Goal: Task Accomplishment & Management: Complete application form

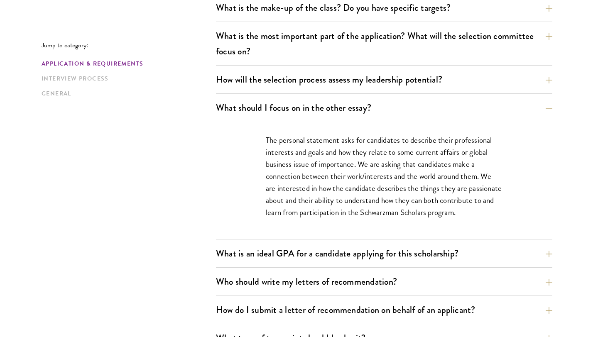
scroll to position [477, 0]
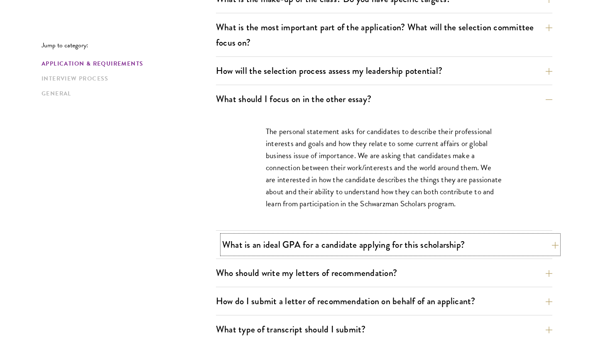
click at [549, 245] on button "What is an ideal GPA for a candidate applying for this scholarship?" at bounding box center [390, 244] width 336 height 19
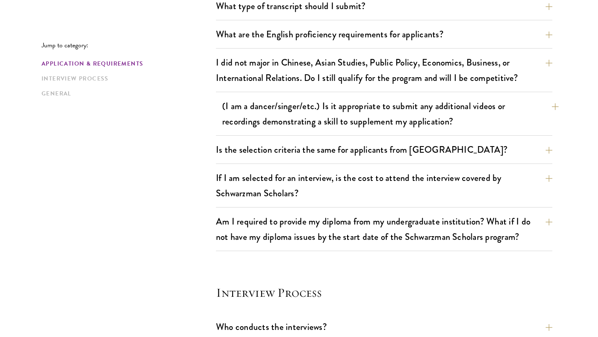
scroll to position [827, 0]
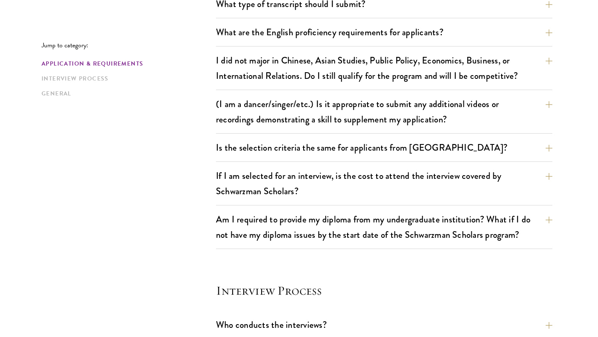
click at [554, 61] on div "Jump to category: Application & Requirements Interview Process General Applicat…" at bounding box center [299, 139] width 515 height 1441
click at [548, 61] on button "I did not major in Chinese, Asian Studies, Public Policy, Economics, Business, …" at bounding box center [390, 68] width 336 height 34
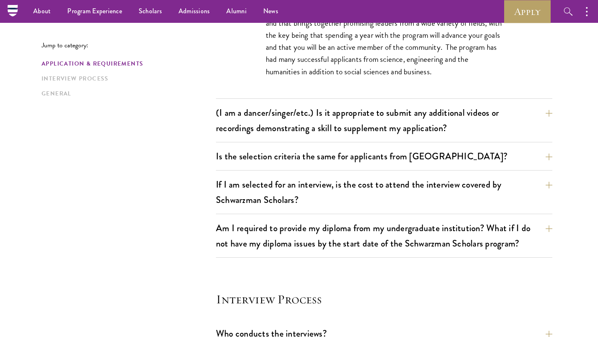
scroll to position [816, 0]
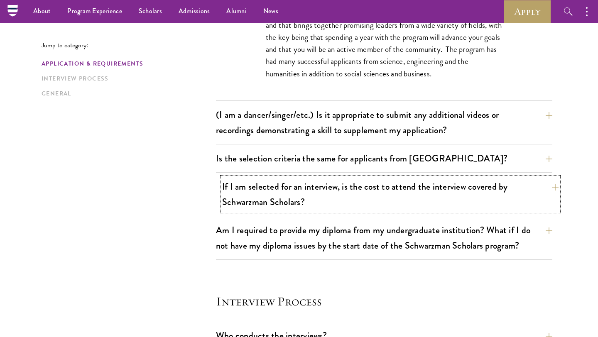
click at [552, 191] on button "If I am selected for an interview, is the cost to attend the interview covered …" at bounding box center [390, 194] width 336 height 34
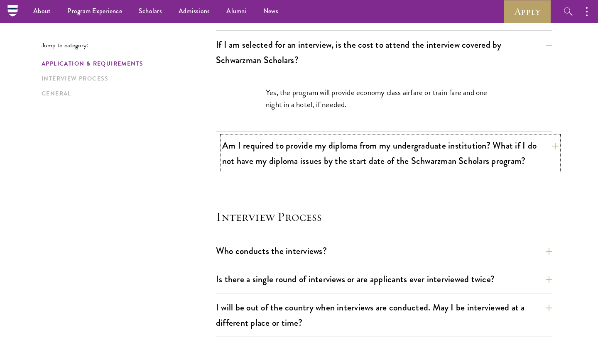
click at [551, 145] on button "Am I required to provide my diploma from my undergraduate institution? What if …" at bounding box center [390, 153] width 336 height 34
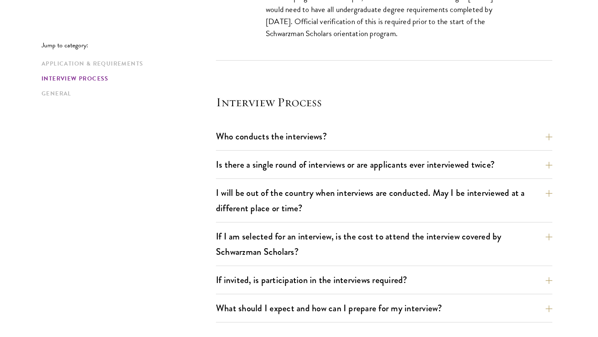
scroll to position [980, 0]
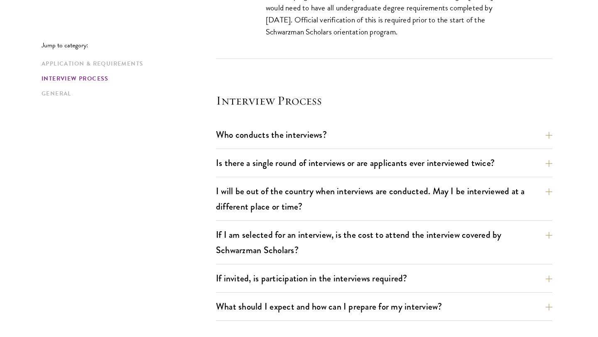
click at [550, 134] on button "Who conducts the interviews?" at bounding box center [390, 134] width 336 height 19
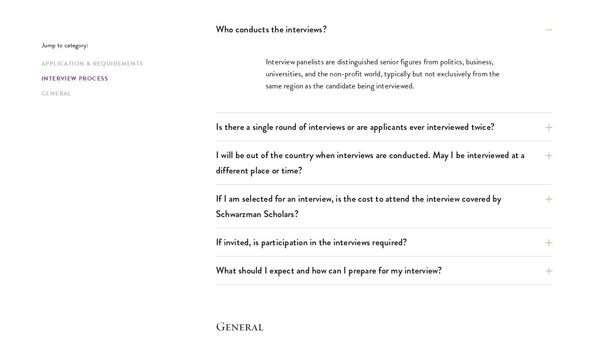
click at [544, 130] on button "Is there a single round of interviews or are applicants ever interviewed twice?" at bounding box center [390, 127] width 336 height 19
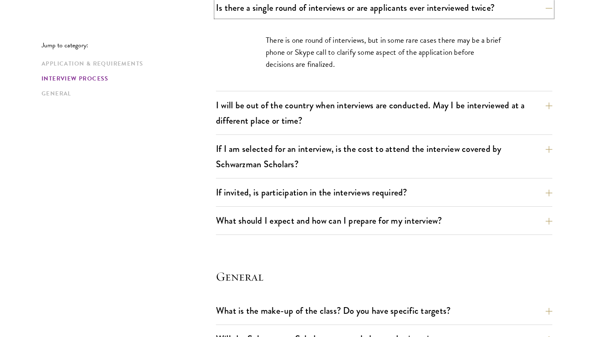
scroll to position [1034, 0]
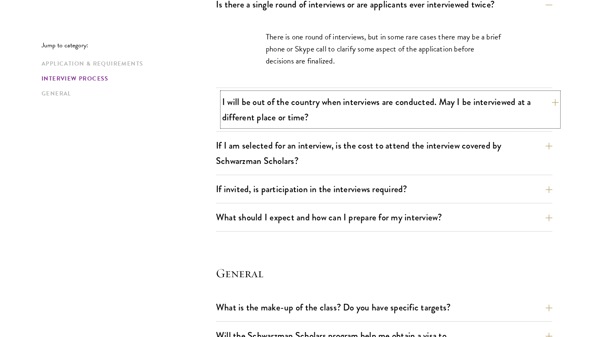
click at [507, 99] on button "I will be out of the country when interviews are conducted. May I be interviewe…" at bounding box center [390, 110] width 336 height 34
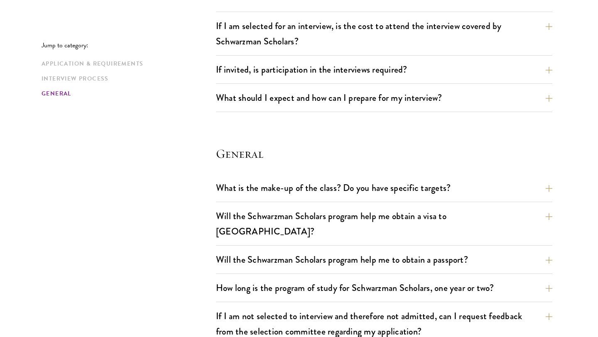
scroll to position [1190, 0]
click at [306, 68] on button "If invited, is participation in the interviews required?" at bounding box center [390, 69] width 336 height 19
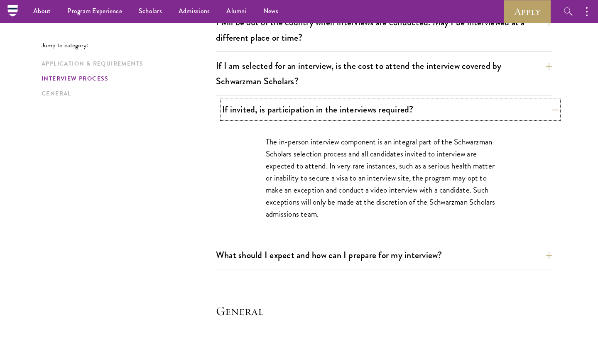
scroll to position [1044, 0]
click at [366, 256] on button "What should I expect and how can I prepare for my interview?" at bounding box center [390, 255] width 336 height 19
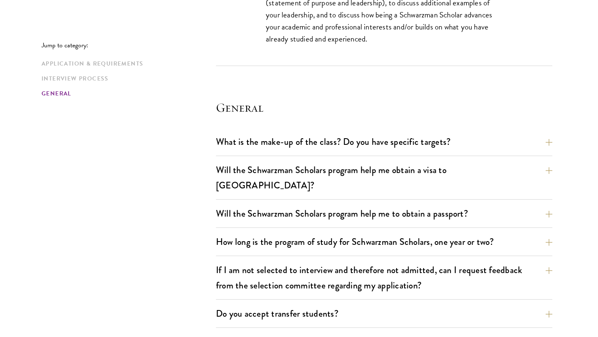
scroll to position [1646, 0]
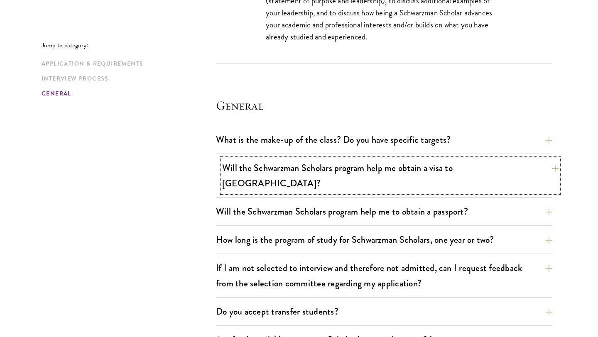
click at [547, 167] on button "Will the Schwarzman Scholars program help me obtain a visa to China?" at bounding box center [390, 176] width 336 height 34
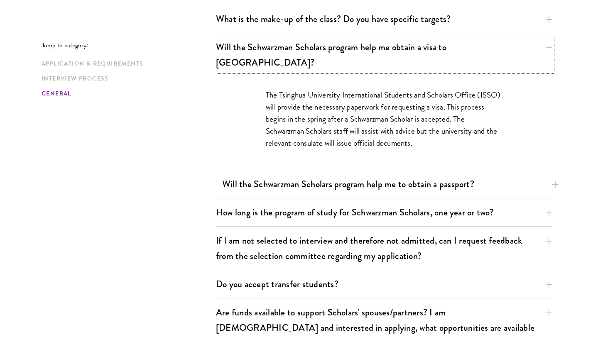
scroll to position [1266, 0]
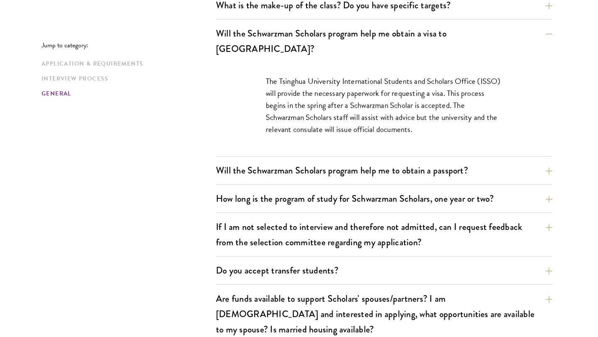
click at [552, 189] on button "How long is the program of study for Schwarzman Scholars, one year or two?" at bounding box center [390, 198] width 336 height 19
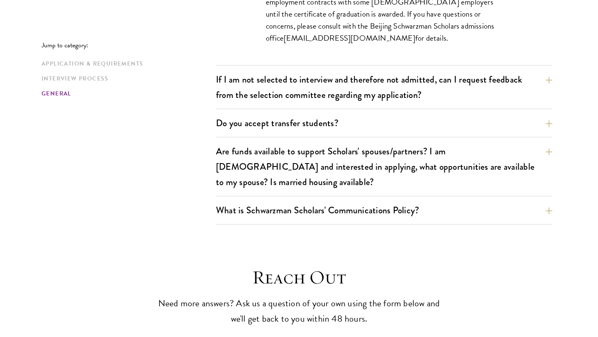
scroll to position [1451, 0]
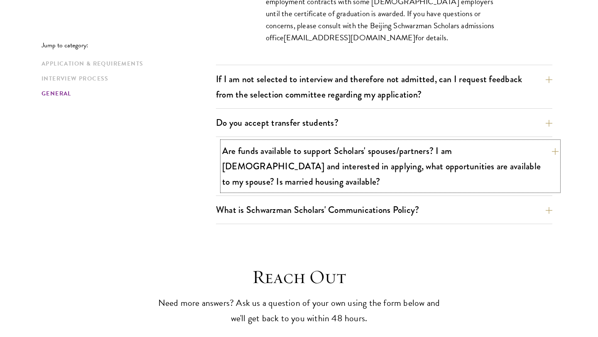
click at [546, 142] on button "Are funds available to support Scholars' spouses/partners? I am married and int…" at bounding box center [390, 166] width 336 height 49
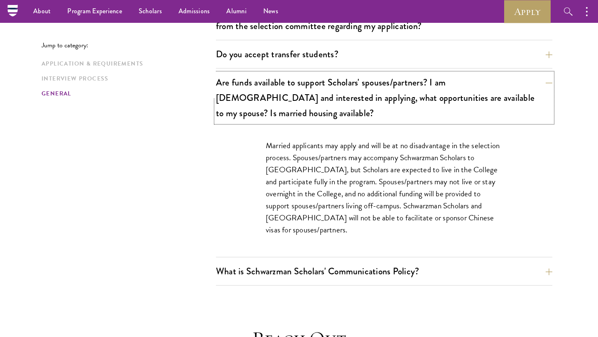
scroll to position [1383, 0]
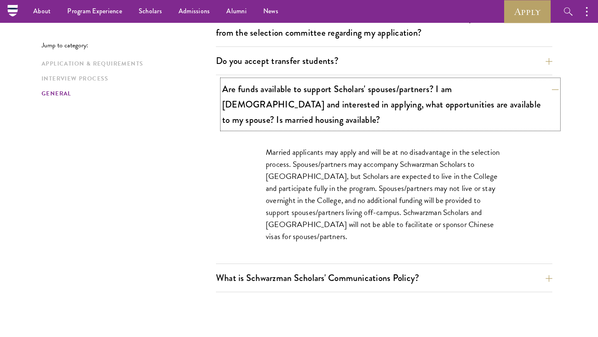
click at [553, 80] on button "Are funds available to support Scholars' spouses/partners? I am married and int…" at bounding box center [390, 104] width 336 height 49
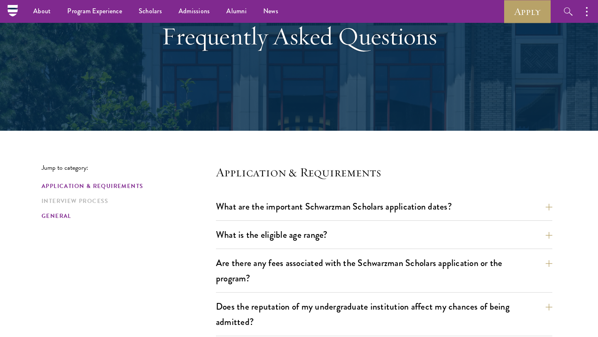
scroll to position [0, 0]
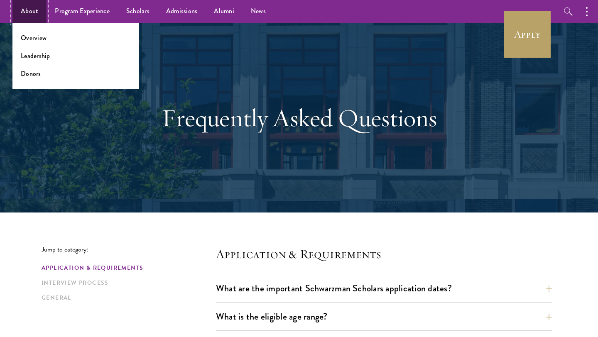
click at [25, 12] on link "About" at bounding box center [29, 11] width 34 height 23
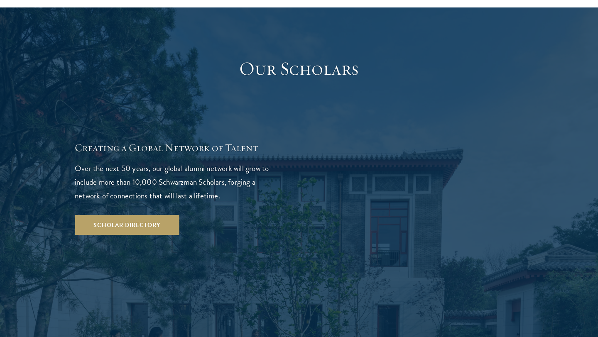
scroll to position [1419, 0]
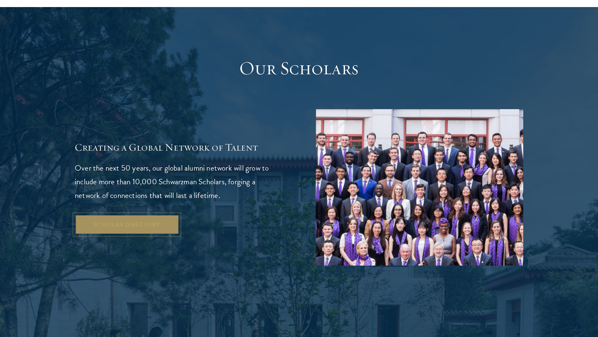
click at [133, 215] on link "Scholar Directory" at bounding box center [127, 225] width 104 height 20
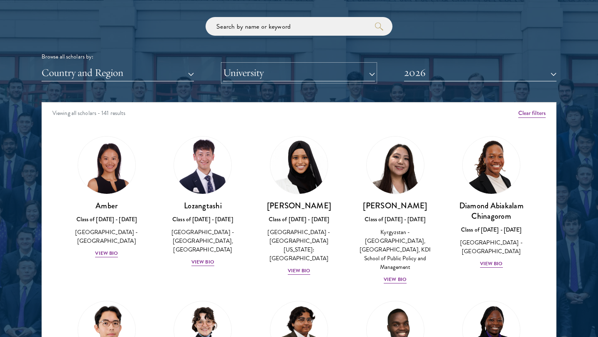
click at [371, 72] on button "University" at bounding box center [299, 72] width 152 height 17
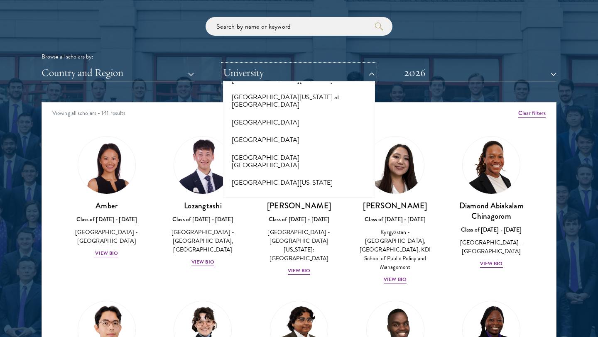
scroll to position [7846, 0]
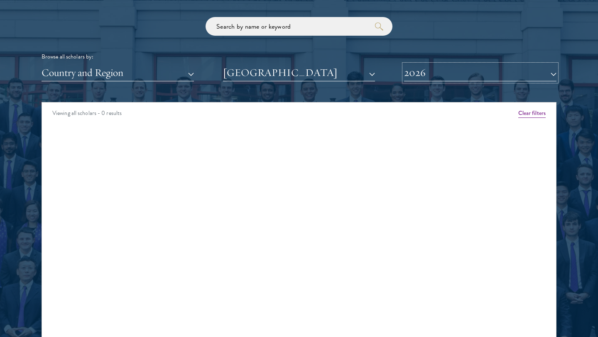
click at [436, 75] on button "2026" at bounding box center [480, 72] width 152 height 17
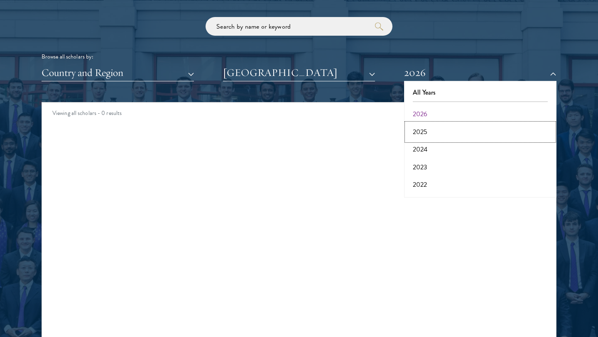
click at [424, 133] on button "2025" at bounding box center [480, 131] width 147 height 17
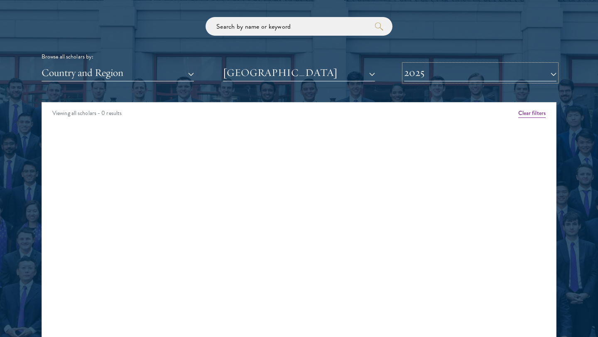
click at [429, 77] on button "2025" at bounding box center [480, 72] width 152 height 17
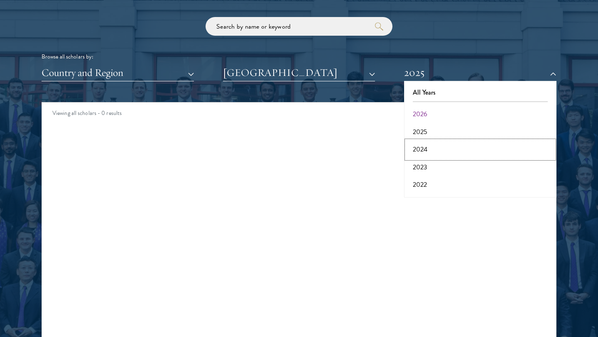
click at [419, 149] on button "2024" at bounding box center [480, 149] width 147 height 17
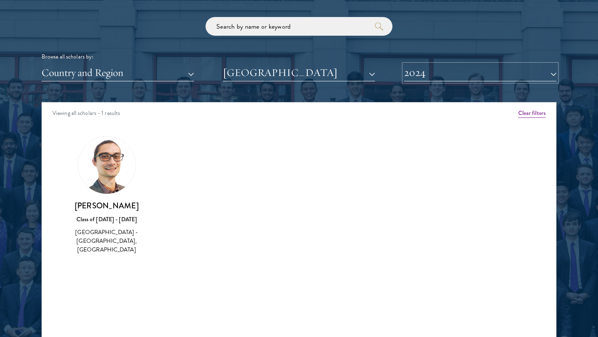
click at [440, 80] on button "2024" at bounding box center [480, 72] width 152 height 17
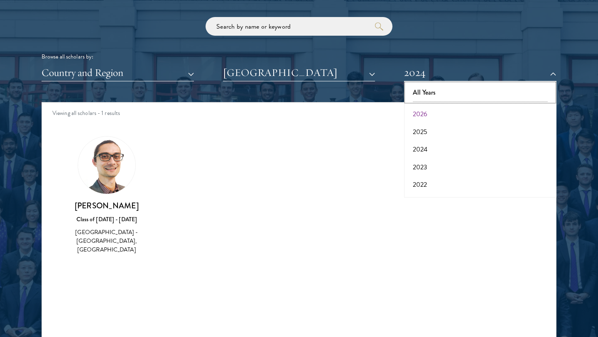
click at [428, 90] on button "All Years" at bounding box center [480, 92] width 147 height 17
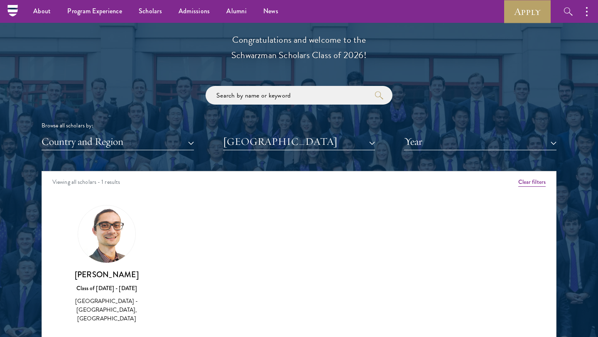
scroll to position [931, 0]
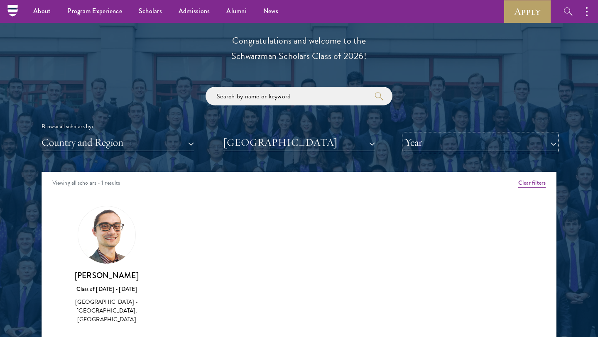
click at [451, 143] on button "Year" at bounding box center [480, 142] width 152 height 17
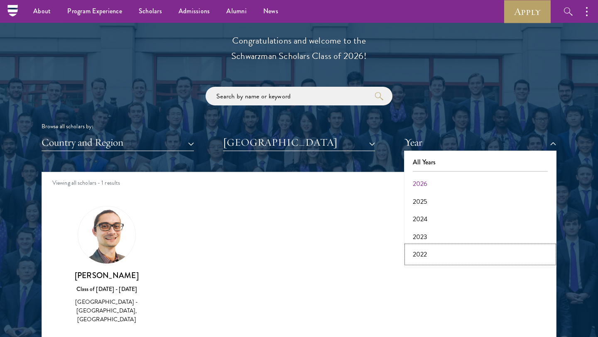
click at [422, 250] on button "2022" at bounding box center [480, 254] width 147 height 17
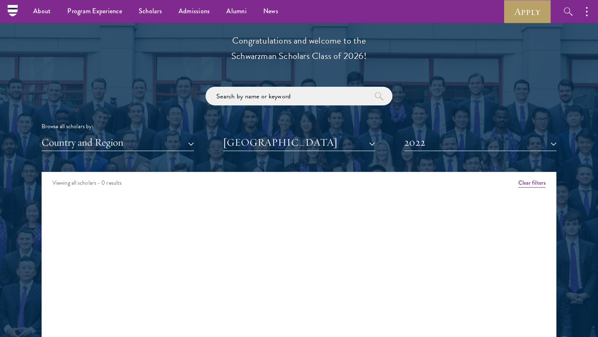
click at [432, 155] on div "Scholar Directory Congratulations and welcome to the Schwarzman Scholars Class …" at bounding box center [299, 210] width 515 height 422
click at [432, 141] on button "2022" at bounding box center [480, 142] width 152 height 17
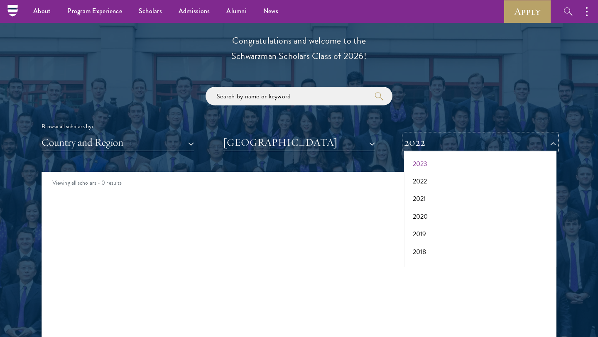
scroll to position [86, 0]
click at [423, 187] on button "2021" at bounding box center [480, 185] width 147 height 17
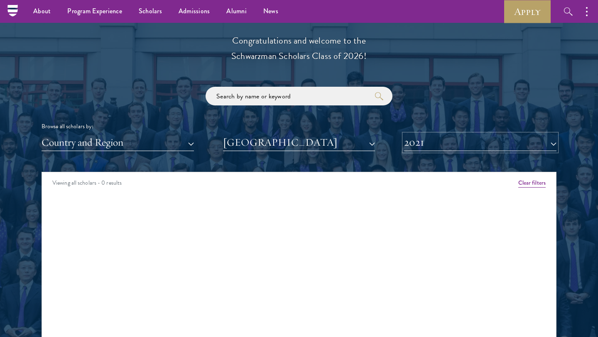
click at [430, 143] on button "2021" at bounding box center [480, 142] width 152 height 17
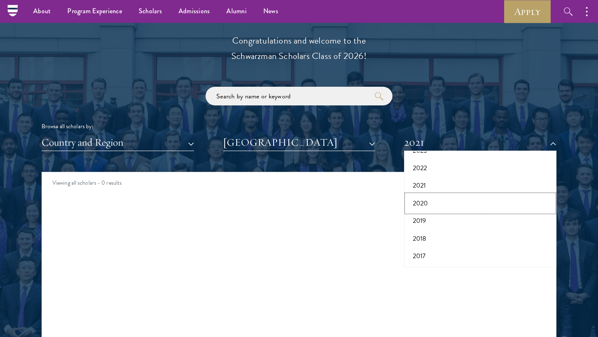
click at [421, 202] on button "2020" at bounding box center [480, 203] width 147 height 17
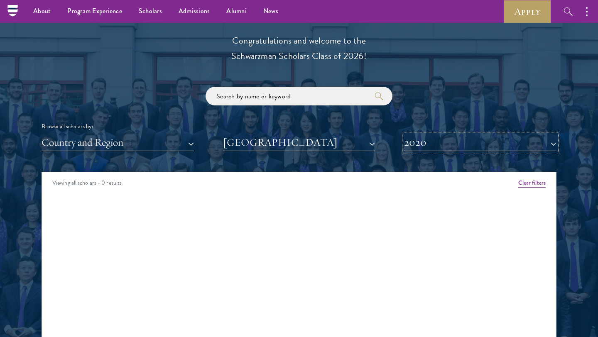
click at [426, 145] on button "2020" at bounding box center [480, 142] width 152 height 17
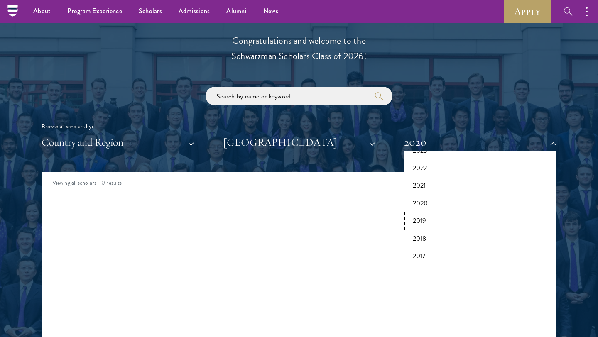
click at [421, 219] on button "2019" at bounding box center [480, 220] width 147 height 17
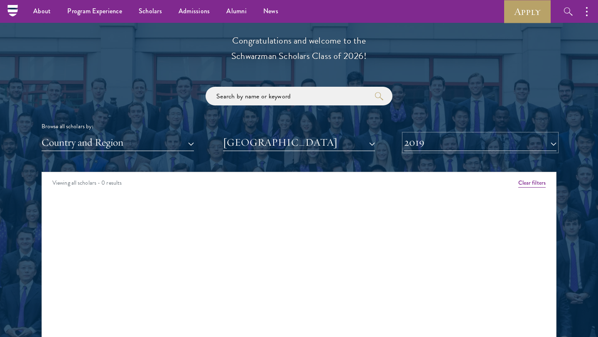
click at [426, 145] on button "2019" at bounding box center [480, 142] width 152 height 17
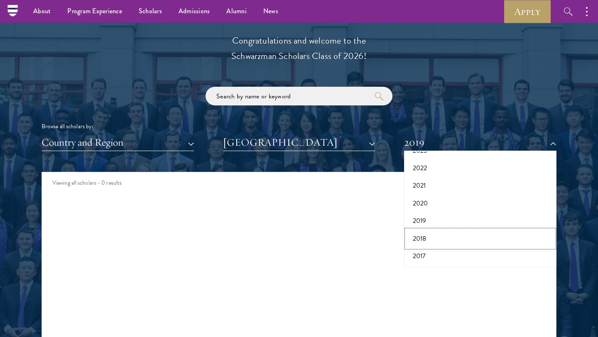
click at [423, 238] on button "2018" at bounding box center [480, 238] width 147 height 17
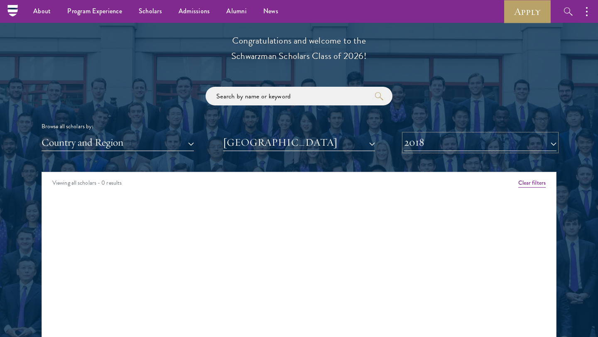
click at [426, 148] on button "2018" at bounding box center [480, 142] width 152 height 17
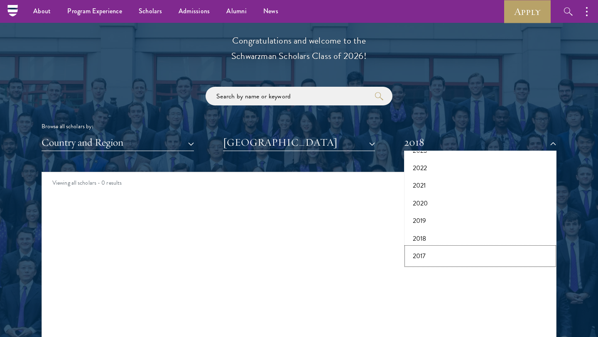
click at [424, 254] on button "2017" at bounding box center [480, 255] width 147 height 17
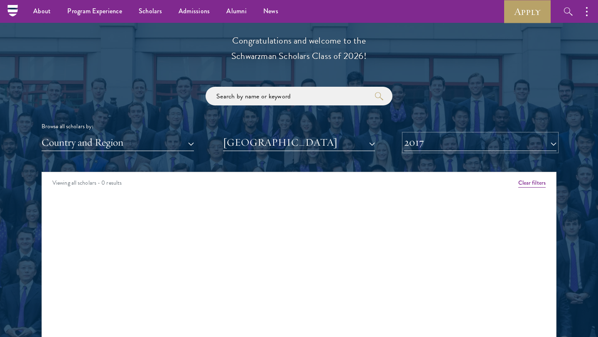
click at [426, 145] on button "2017" at bounding box center [480, 142] width 152 height 17
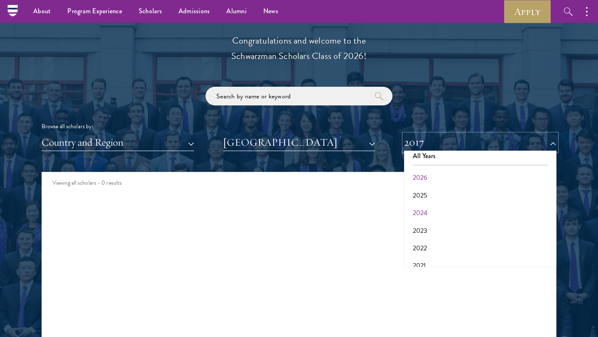
scroll to position [4, 0]
click at [423, 214] on button "2024" at bounding box center [480, 215] width 147 height 17
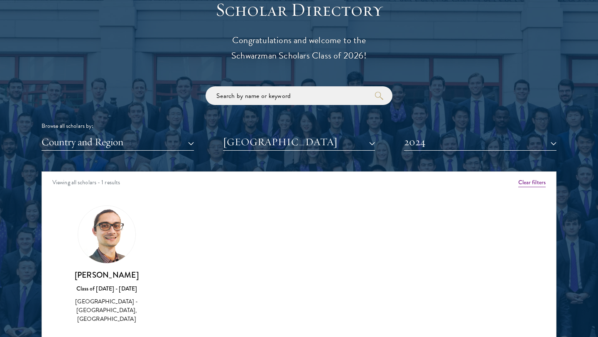
scroll to position [972, 0]
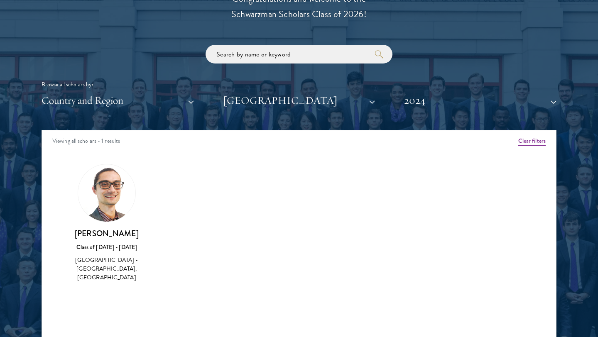
click at [101, 234] on h3 "Frank Najarro-Izquierdo" at bounding box center [107, 233] width 80 height 10
click at [104, 186] on img at bounding box center [106, 192] width 57 height 57
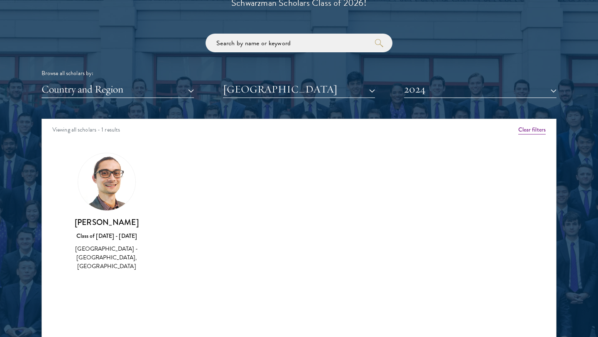
scroll to position [984, 0]
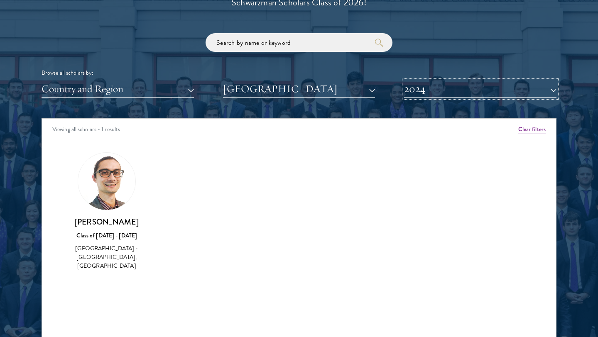
click at [445, 86] on button "2024" at bounding box center [480, 89] width 152 height 17
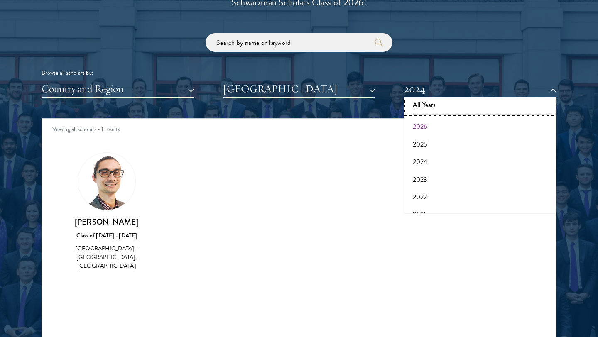
click at [432, 104] on button "All Years" at bounding box center [480, 104] width 147 height 17
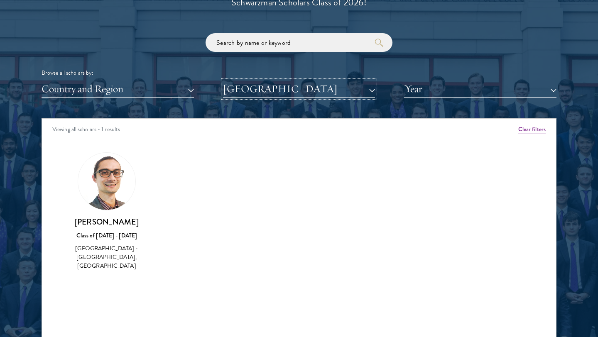
click at [325, 87] on button "Vassar College" at bounding box center [299, 89] width 152 height 17
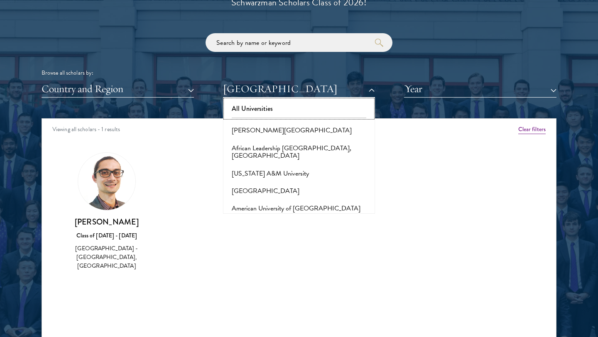
click at [257, 109] on button "All Universities" at bounding box center [298, 108] width 147 height 17
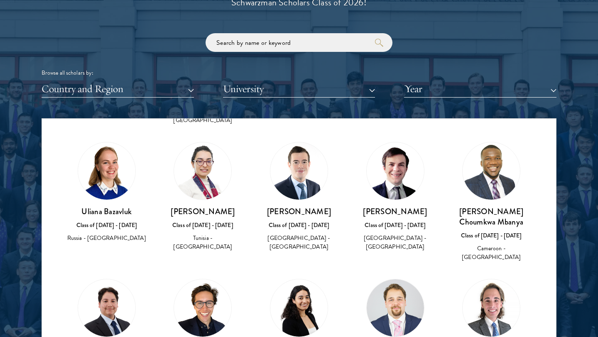
scroll to position [2875, 0]
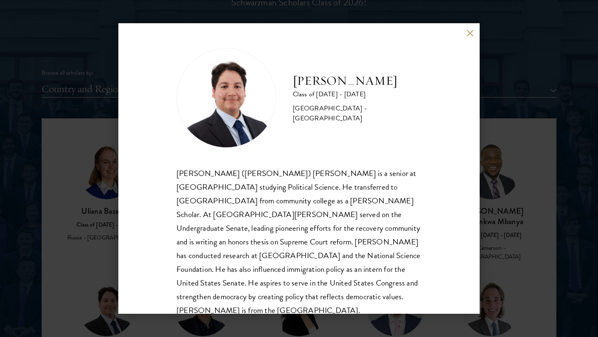
scroll to position [1, 0]
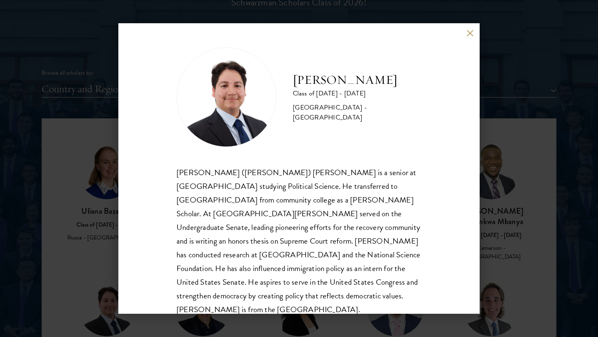
click at [466, 31] on button at bounding box center [469, 32] width 7 height 7
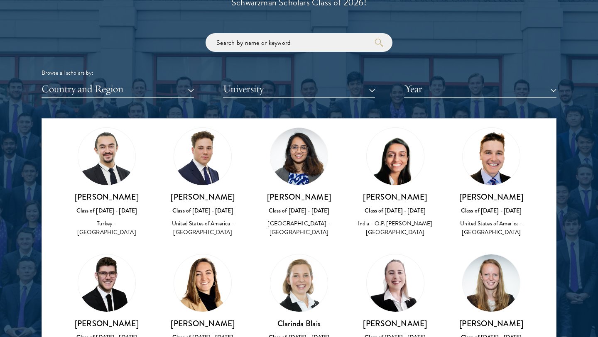
scroll to position [3170, 0]
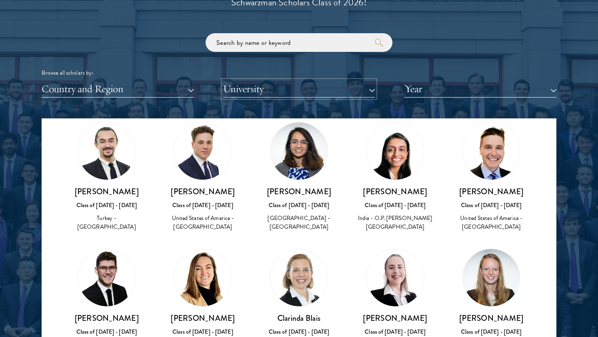
click at [289, 88] on button "University" at bounding box center [299, 89] width 152 height 17
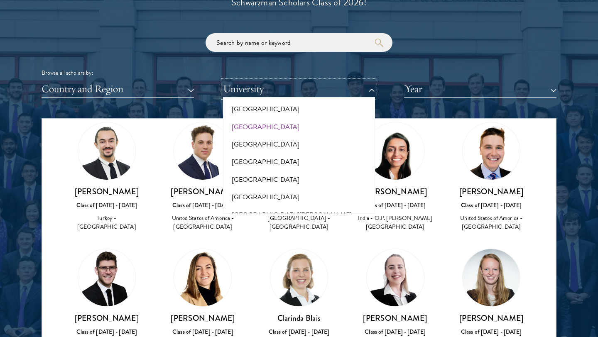
scroll to position [5772, 0]
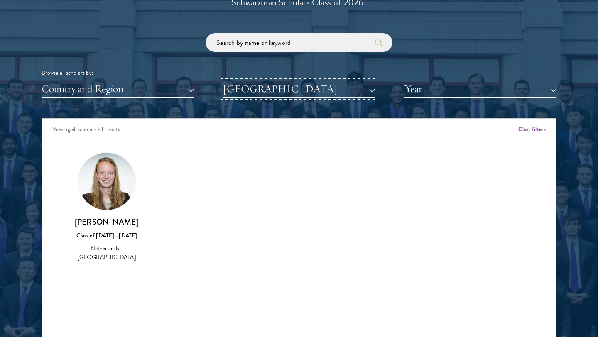
click at [283, 90] on button "Universiteit van Amsterdam" at bounding box center [299, 89] width 152 height 17
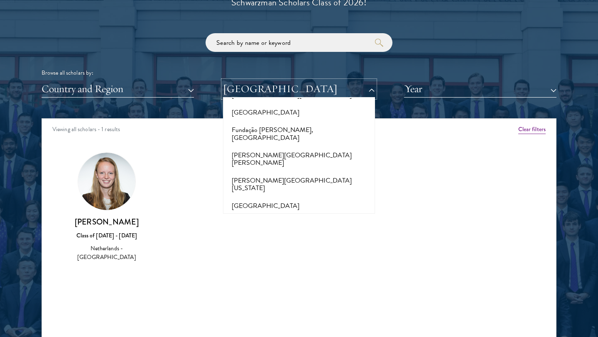
scroll to position [1848, 0]
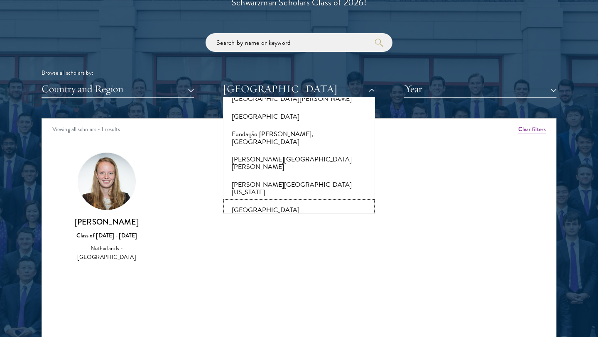
click at [280, 201] on button "Georgetown University" at bounding box center [298, 209] width 147 height 17
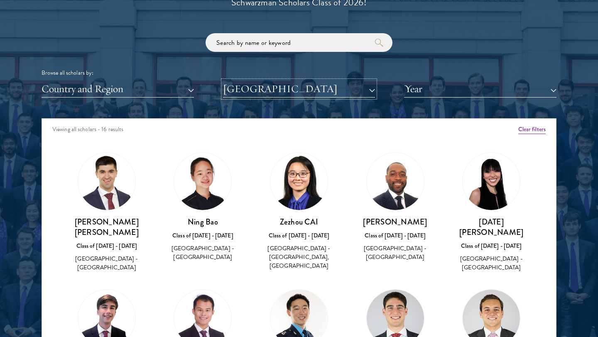
click at [274, 93] on button "Georgetown University" at bounding box center [299, 89] width 152 height 17
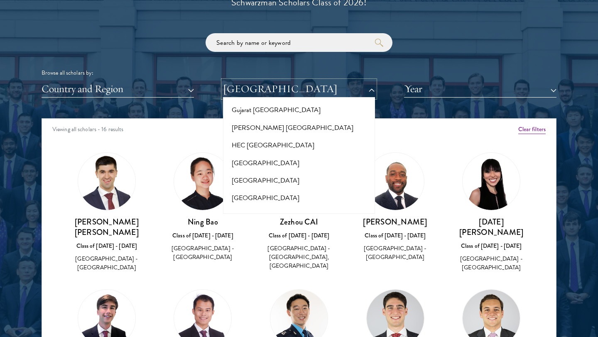
scroll to position [2037, 0]
click at [251, 206] on button "Harvard University" at bounding box center [298, 214] width 147 height 17
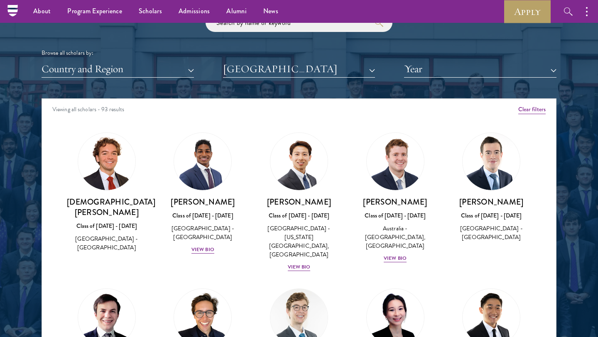
scroll to position [1004, 0]
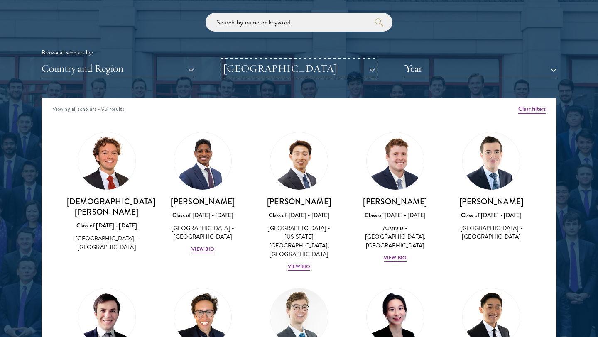
click at [282, 72] on button "Harvard University" at bounding box center [299, 68] width 152 height 17
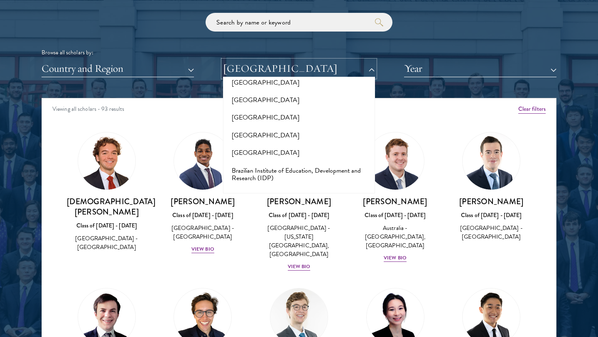
scroll to position [685, 0]
click at [250, 108] on button "Boston University" at bounding box center [298, 116] width 147 height 17
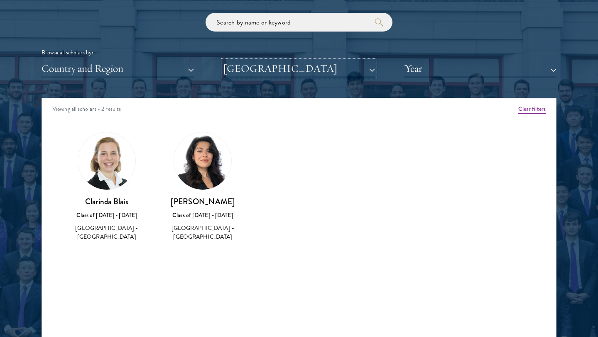
click at [267, 73] on button "Boston University" at bounding box center [299, 68] width 152 height 17
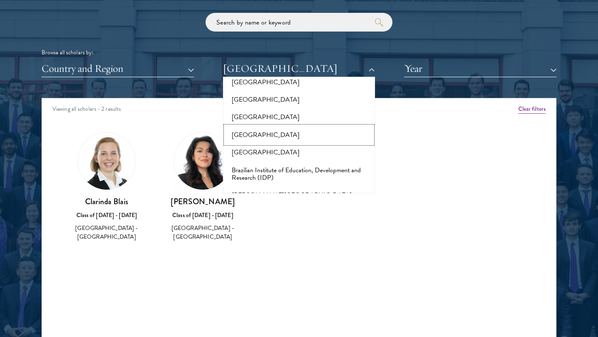
click at [260, 126] on button "Bowdoin College" at bounding box center [298, 134] width 147 height 17
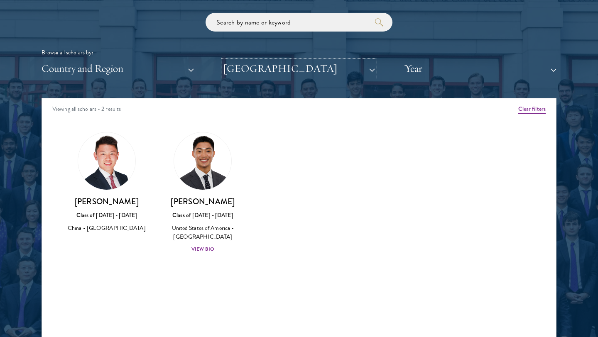
click at [260, 71] on button "Bowdoin College" at bounding box center [299, 68] width 152 height 17
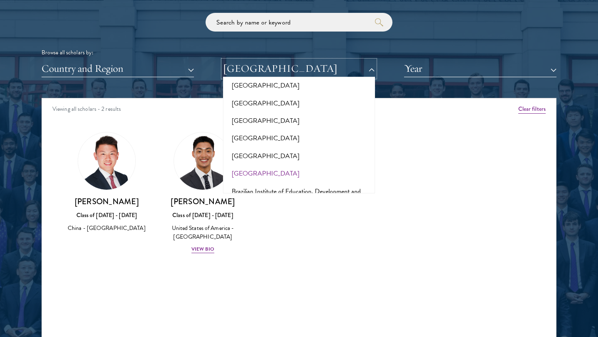
scroll to position [661, 0]
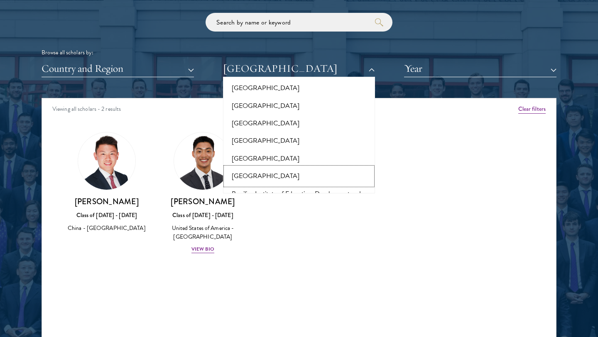
click at [255, 167] on button "Brandeis University" at bounding box center [298, 175] width 147 height 17
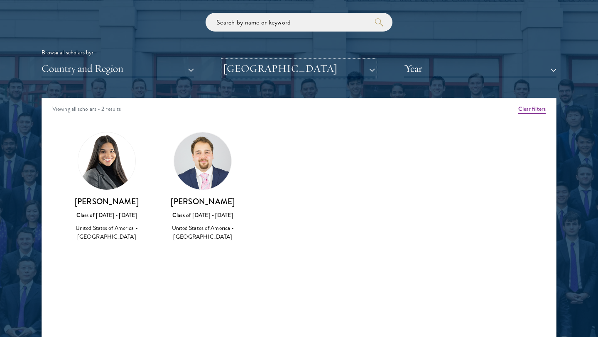
click at [290, 70] on button "Brandeis University" at bounding box center [299, 68] width 152 height 17
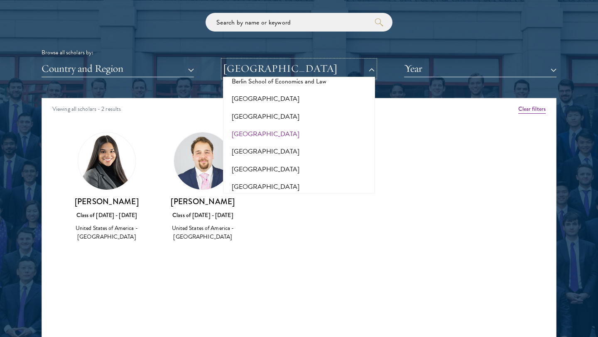
scroll to position [646, 0]
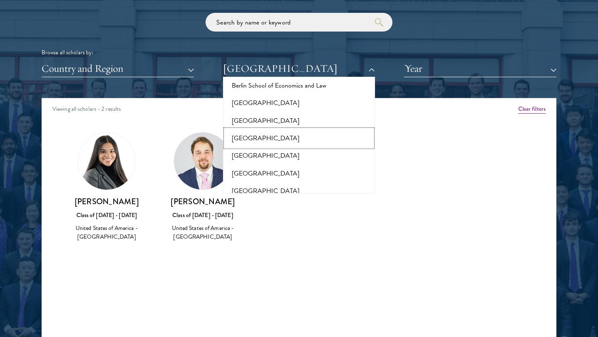
click at [267, 130] on button "Boise State University" at bounding box center [298, 138] width 147 height 17
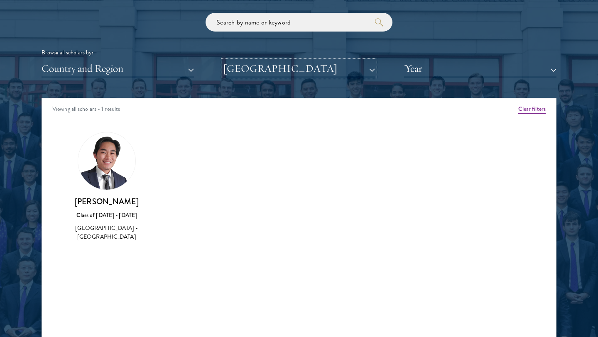
click at [288, 62] on button "Boise State University" at bounding box center [299, 68] width 152 height 17
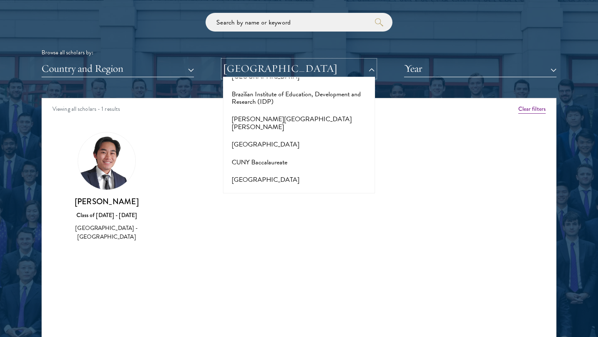
scroll to position [763, 0]
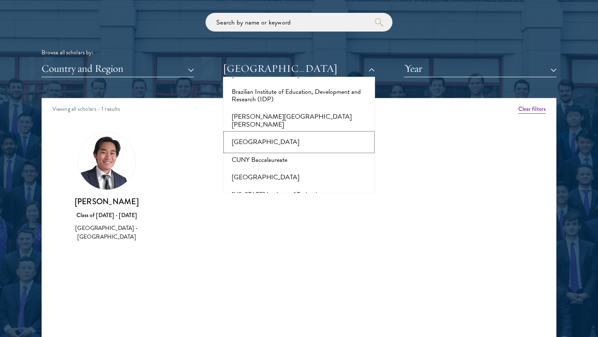
click at [269, 133] on button "Brown University" at bounding box center [298, 141] width 147 height 17
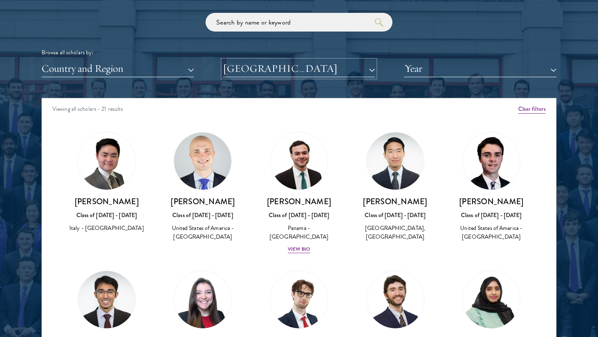
click at [301, 68] on button "Brown University" at bounding box center [299, 68] width 152 height 17
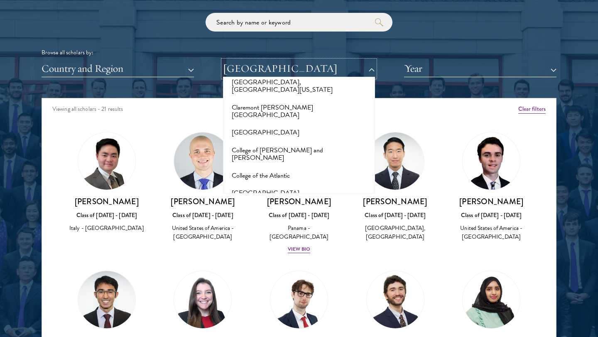
scroll to position [1171, 0]
click at [268, 184] on button "Columbia University" at bounding box center [298, 192] width 147 height 17
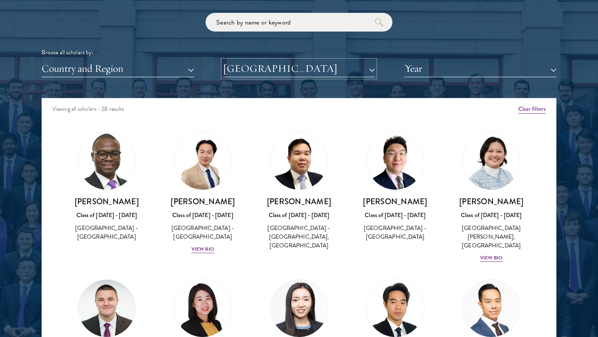
click at [302, 67] on button "Columbia University" at bounding box center [299, 68] width 152 height 17
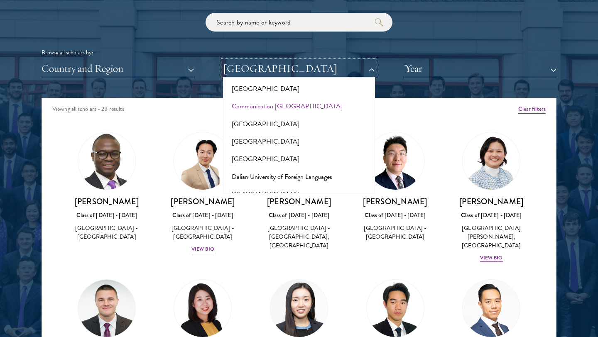
scroll to position [1271, 0]
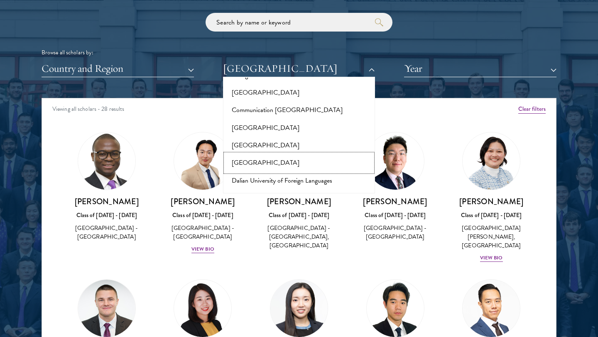
click at [266, 154] on button "Cornell University" at bounding box center [298, 162] width 147 height 17
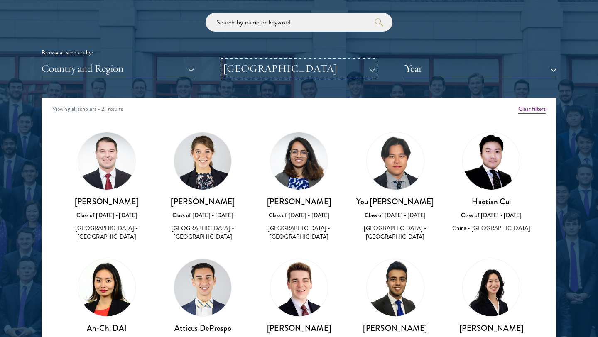
click at [276, 70] on button "Cornell University" at bounding box center [299, 68] width 152 height 17
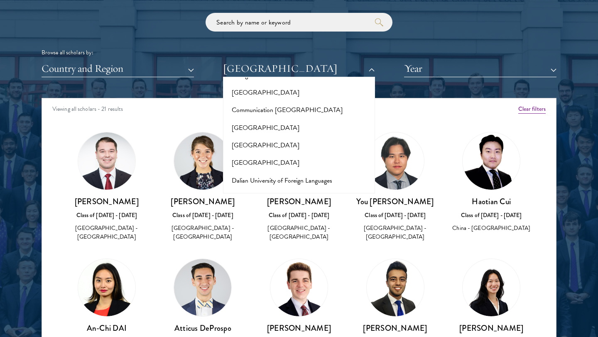
click at [265, 207] on button "Davidson College" at bounding box center [298, 215] width 147 height 17
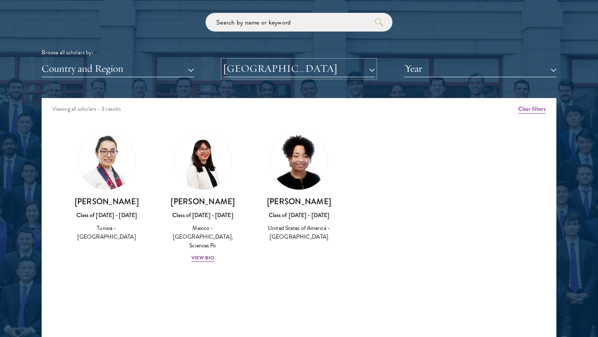
click at [282, 73] on button "Davidson College" at bounding box center [299, 68] width 152 height 17
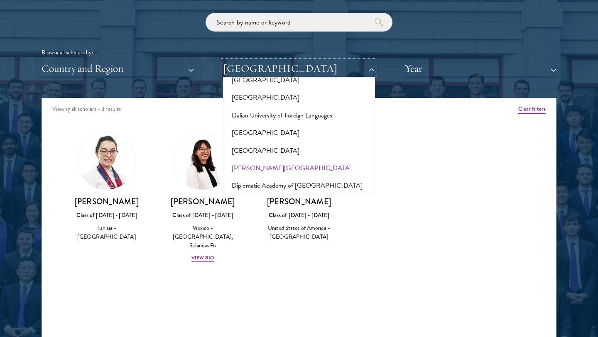
scroll to position [1347, 0]
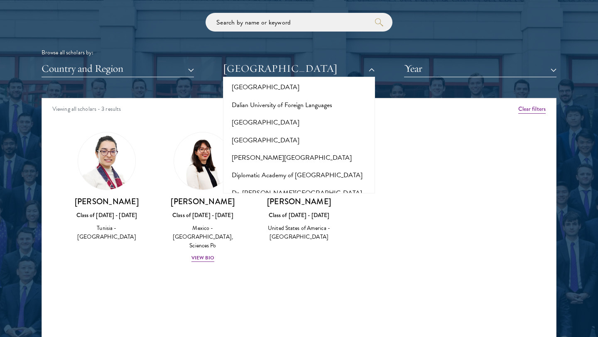
click at [260, 202] on button "Drexel University" at bounding box center [298, 210] width 147 height 17
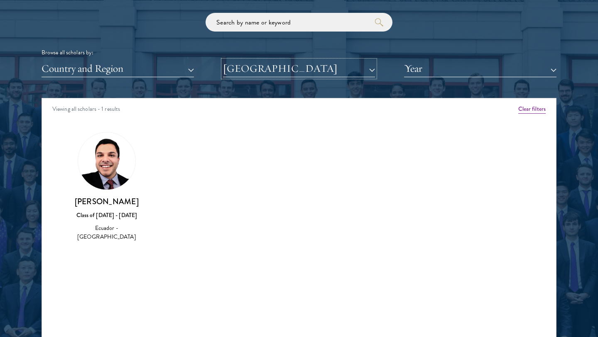
click at [256, 75] on button "Drexel University" at bounding box center [299, 68] width 152 height 17
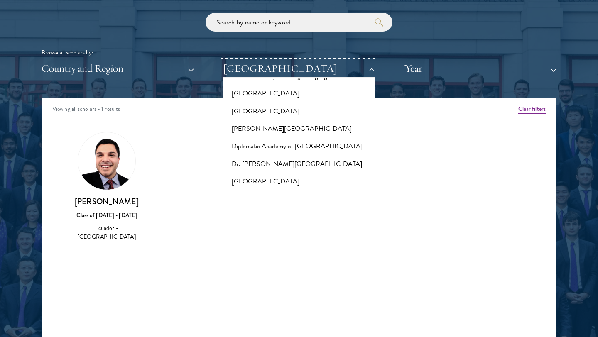
scroll to position [1390, 0]
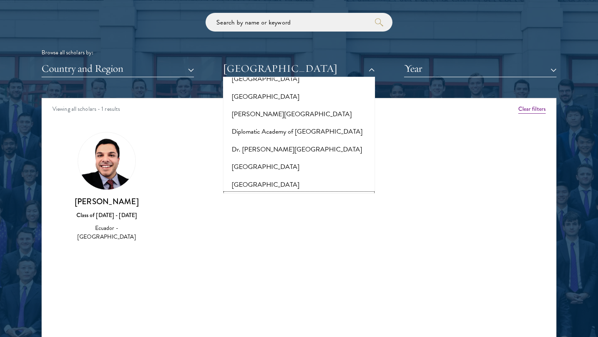
click at [262, 194] on button "Duke University" at bounding box center [298, 202] width 147 height 17
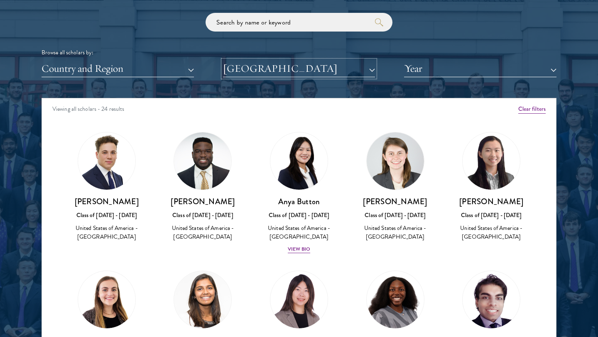
click at [287, 67] on button "Duke University" at bounding box center [299, 68] width 152 height 17
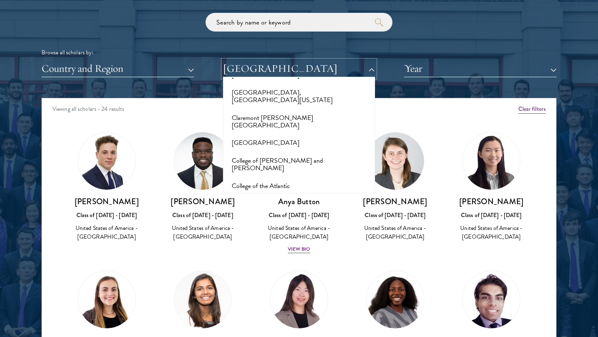
scroll to position [1160, 0]
click at [260, 195] on button "Columbia University" at bounding box center [298, 203] width 147 height 17
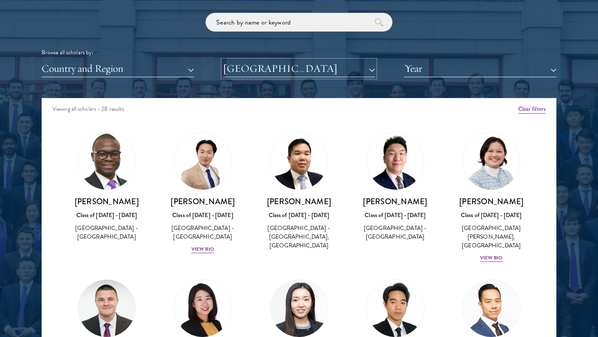
click at [288, 70] on button "Columbia University" at bounding box center [299, 68] width 152 height 17
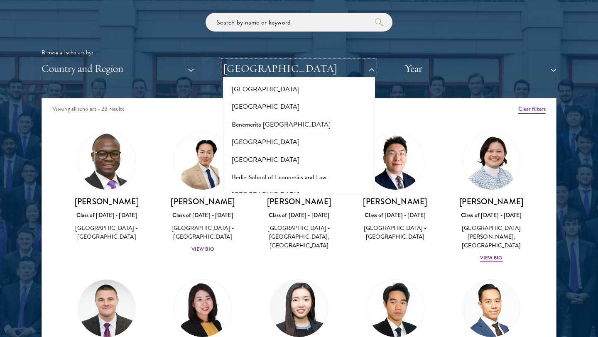
scroll to position [537, 0]
click at [267, 150] on button "Berea College" at bounding box center [298, 158] width 147 height 17
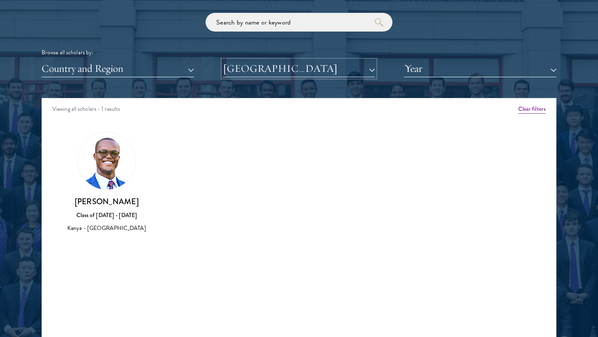
click at [289, 72] on button "Berea College" at bounding box center [299, 68] width 152 height 17
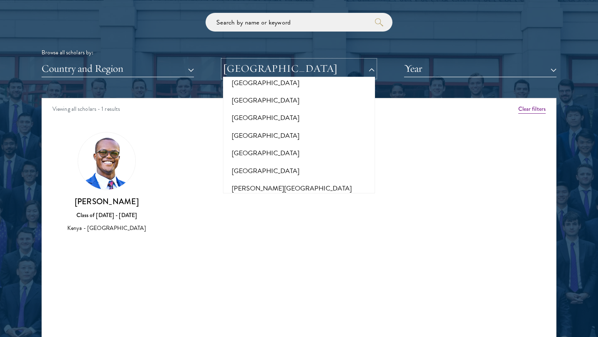
scroll to position [283, 0]
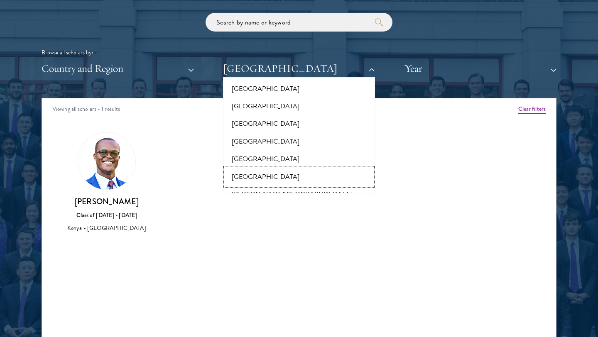
click at [252, 168] on button "Bard College" at bounding box center [298, 176] width 147 height 17
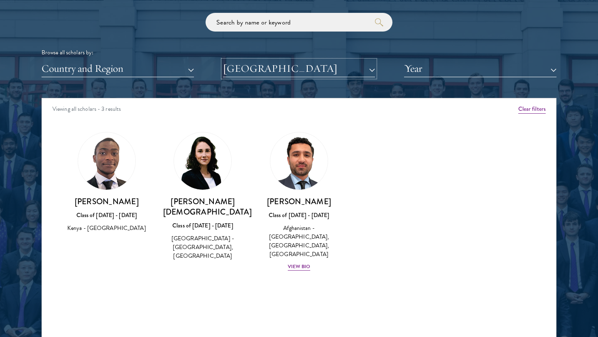
click at [299, 67] on button "Bard College" at bounding box center [299, 68] width 152 height 17
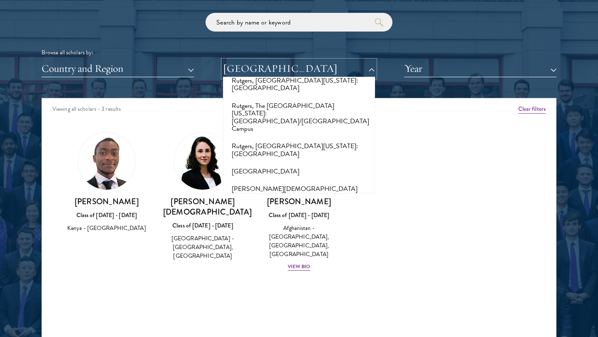
scroll to position [4397, 0]
click at [269, 300] on button "Seoul National University" at bounding box center [298, 308] width 147 height 17
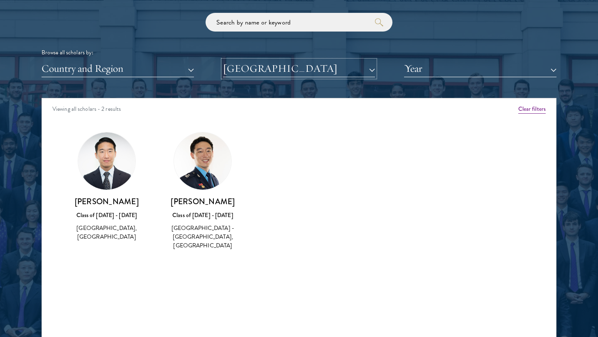
click at [271, 68] on button "Seoul National University" at bounding box center [299, 68] width 152 height 17
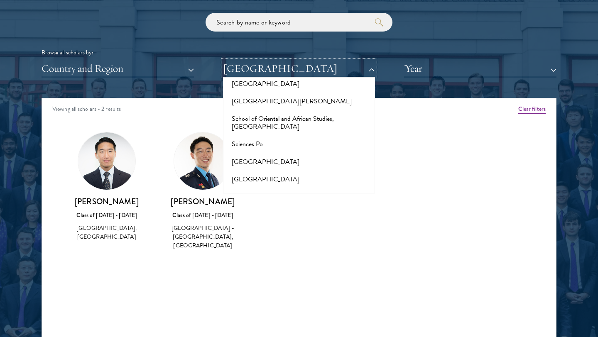
scroll to position [4545, 0]
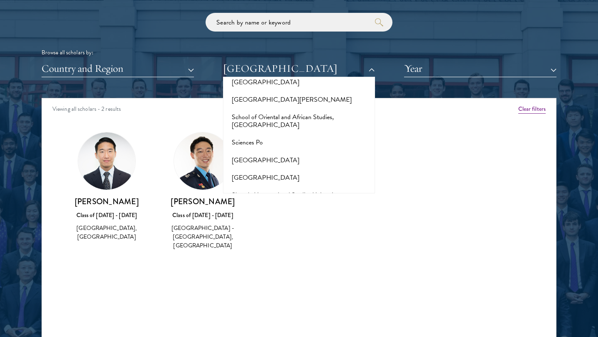
click at [261, 310] on button "Smith College" at bounding box center [298, 318] width 147 height 17
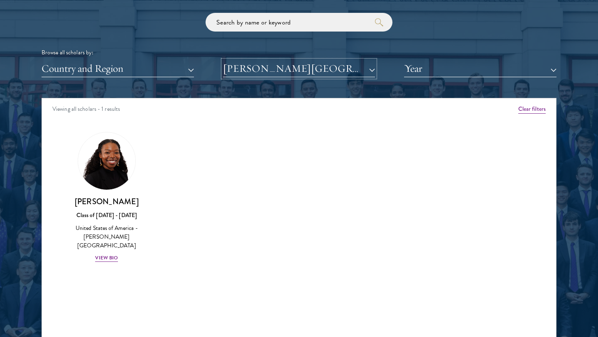
click at [277, 65] on button "Smith College" at bounding box center [299, 68] width 152 height 17
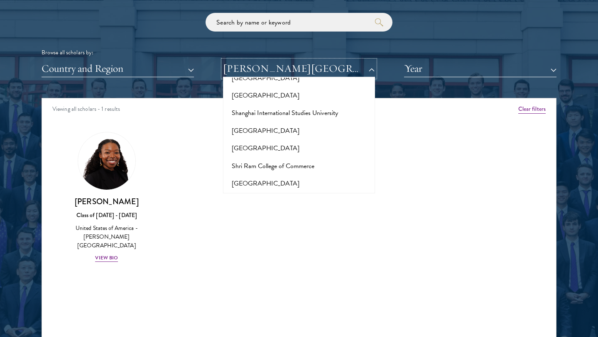
scroll to position [4629, 0]
click at [269, 314] on button "Spelman College" at bounding box center [298, 322] width 147 height 17
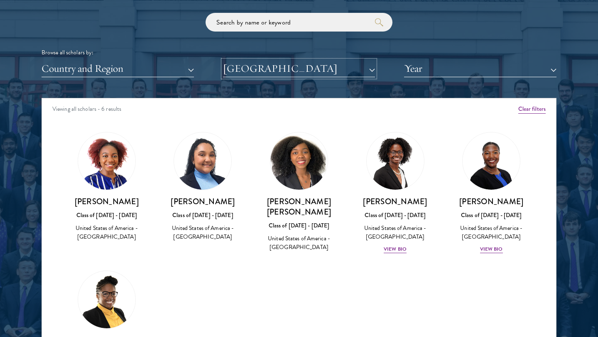
click at [331, 65] on button "Spelman College" at bounding box center [299, 68] width 152 height 17
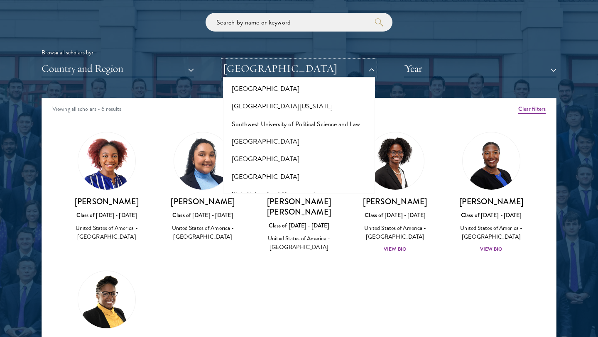
scroll to position [4804, 0]
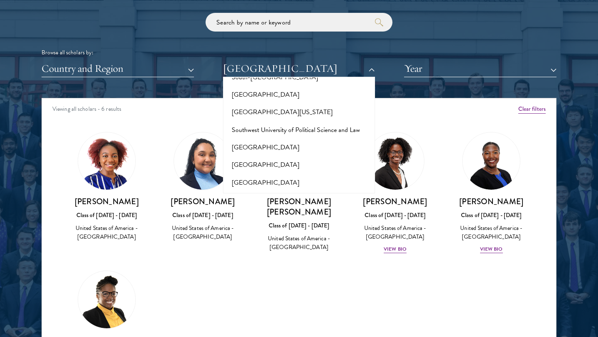
click at [257, 305] on button "Swarthmore College" at bounding box center [298, 313] width 147 height 17
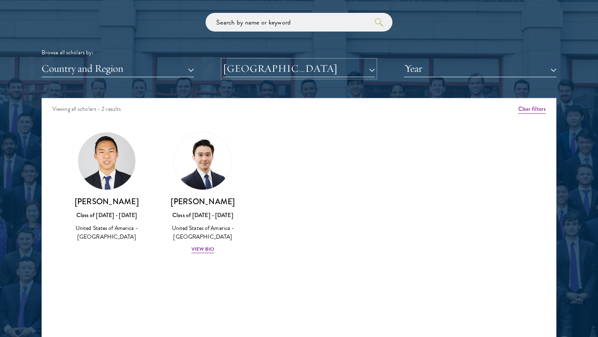
click at [269, 70] on button "Swarthmore College" at bounding box center [299, 68] width 152 height 17
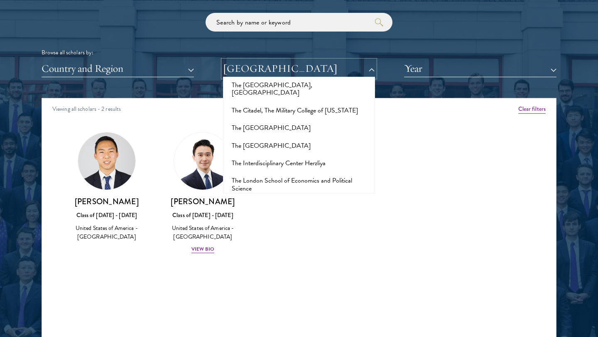
scroll to position [5255, 0]
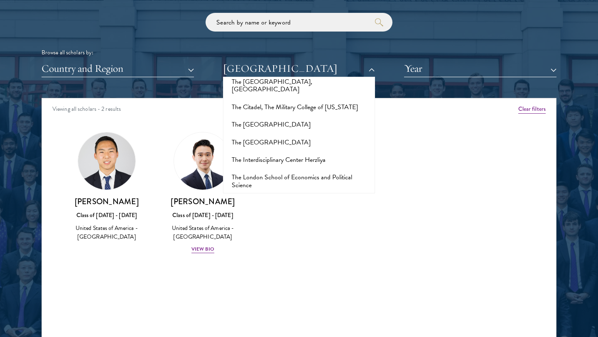
click at [273, 335] on button "Trinity College Dublin" at bounding box center [298, 343] width 147 height 17
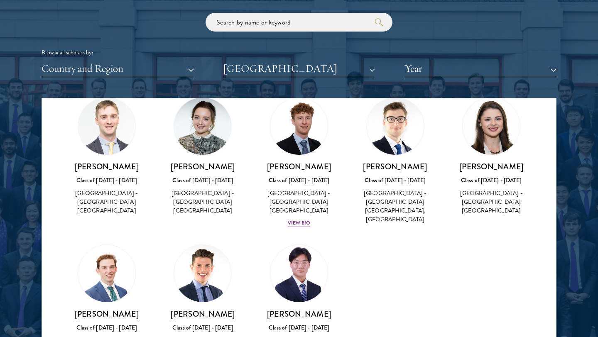
scroll to position [36, 0]
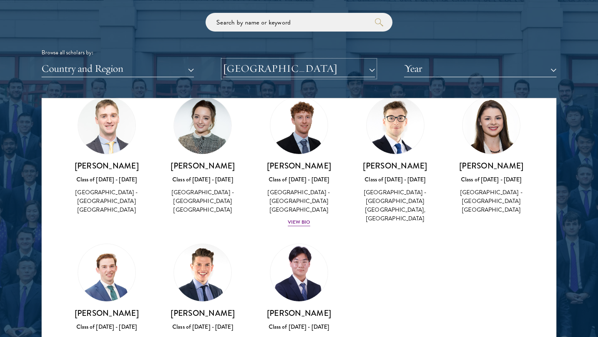
click at [327, 76] on button "Trinity College Dublin" at bounding box center [299, 68] width 152 height 17
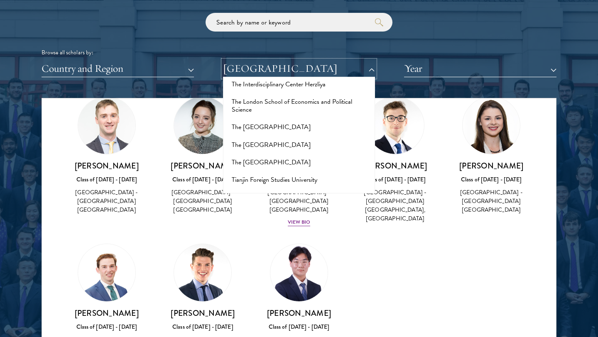
scroll to position [5332, 0]
click at [250, 311] on button "Tufts University" at bounding box center [298, 319] width 147 height 17
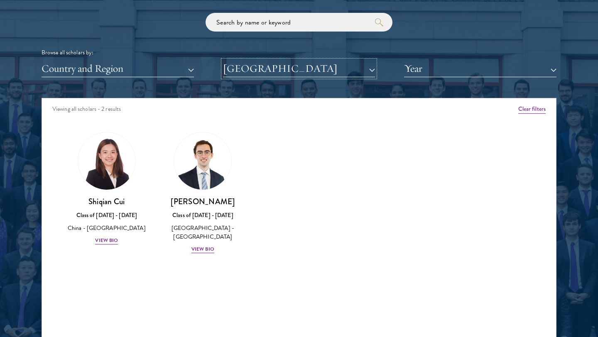
click at [280, 72] on button "Tufts University" at bounding box center [299, 68] width 152 height 17
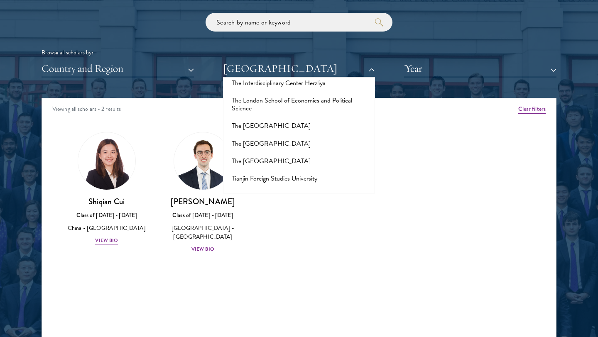
click at [263, 328] on button "Tulane University" at bounding box center [298, 336] width 147 height 17
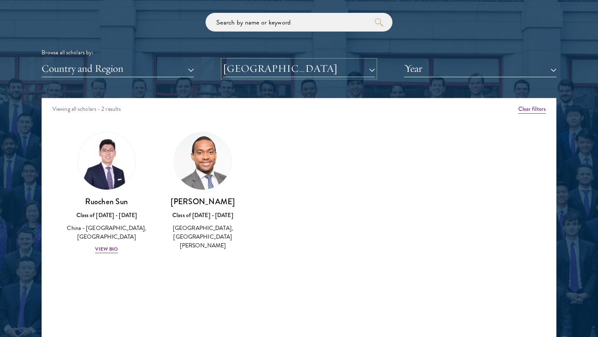
click at [266, 73] on button "Tulane University" at bounding box center [299, 68] width 152 height 17
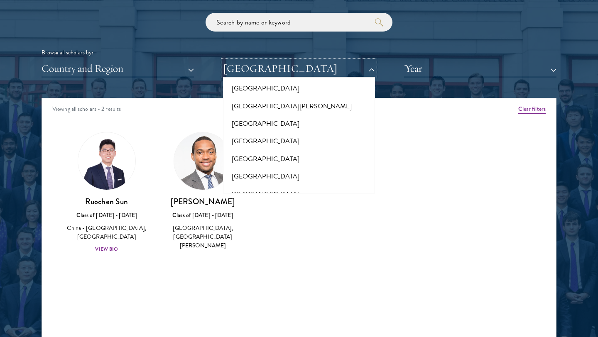
scroll to position [5915, 0]
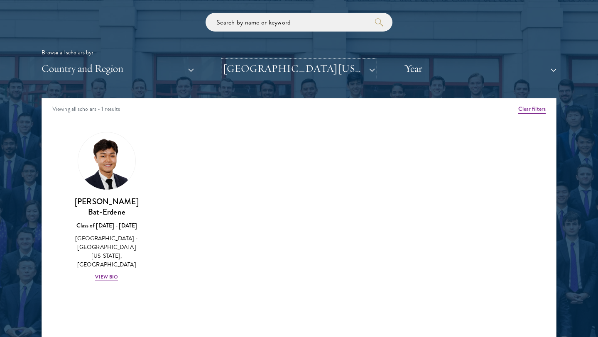
click at [278, 69] on button "University of Arizona" at bounding box center [299, 68] width 152 height 17
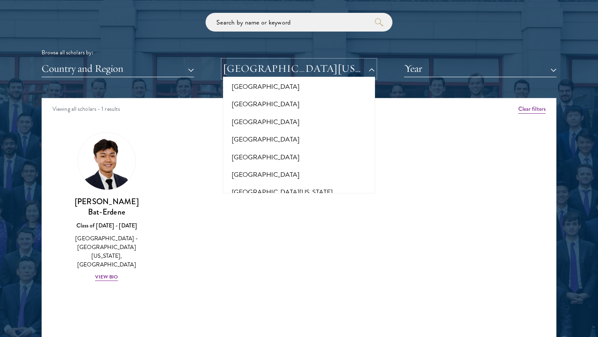
scroll to position [6318, 0]
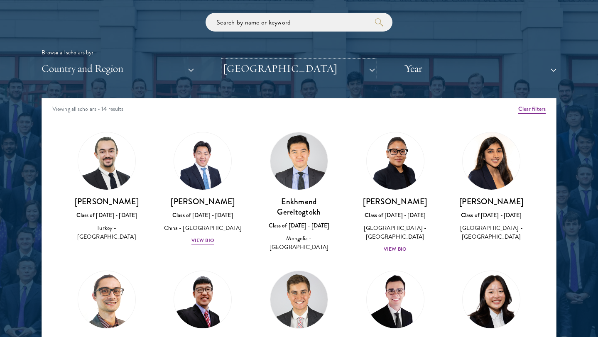
click at [289, 66] on button "University of Chicago" at bounding box center [299, 68] width 152 height 17
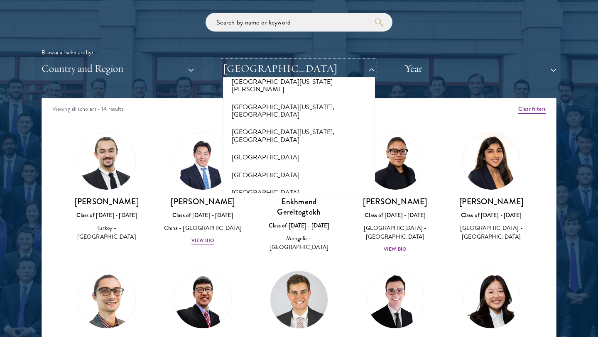
scroll to position [6464, 0]
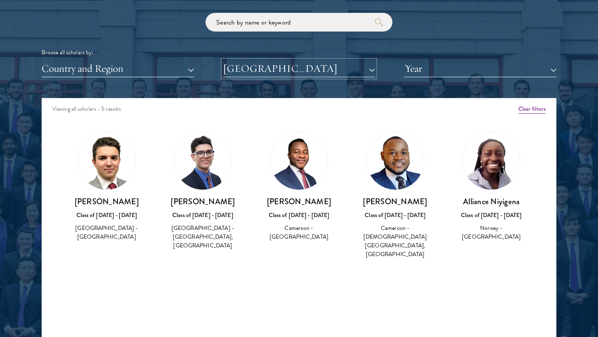
click at [297, 69] on button "University of Edinburgh" at bounding box center [299, 68] width 152 height 17
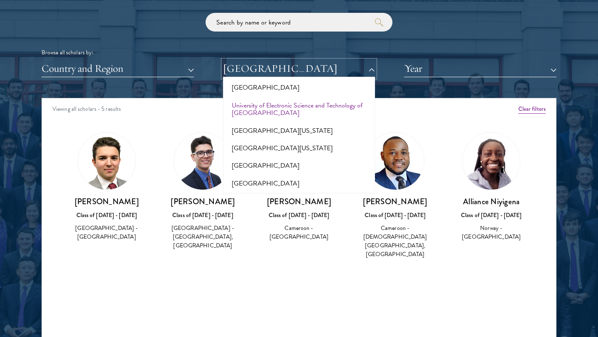
scroll to position [6787, 0]
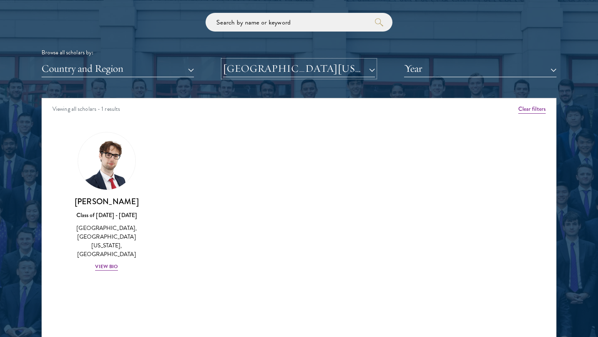
click at [308, 70] on button "University of Maryland, College Park" at bounding box center [299, 68] width 152 height 17
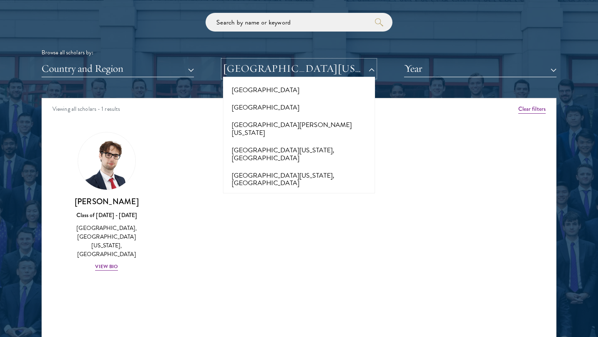
scroll to position [7048, 0]
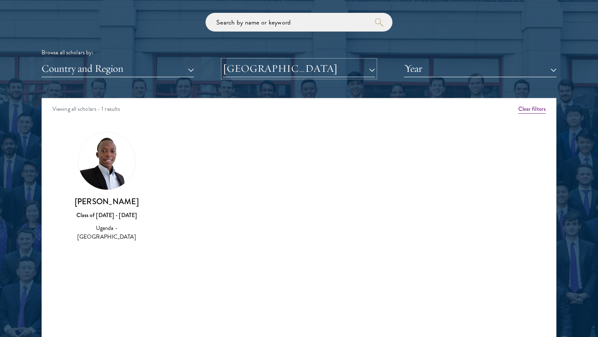
click at [278, 69] on button "University of Notre Dame" at bounding box center [299, 68] width 152 height 17
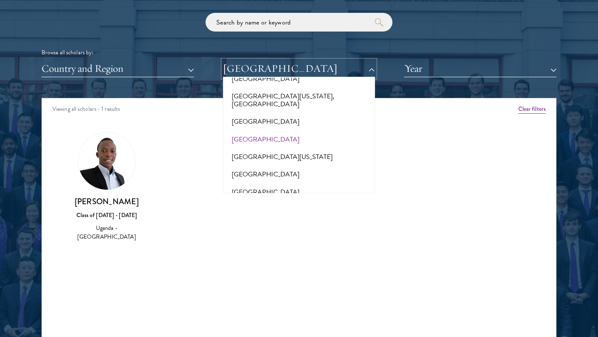
scroll to position [7400, 0]
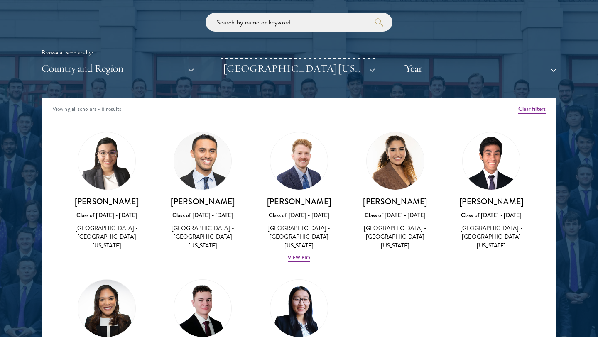
click at [322, 70] on button "University of Texas at Austin" at bounding box center [299, 68] width 152 height 17
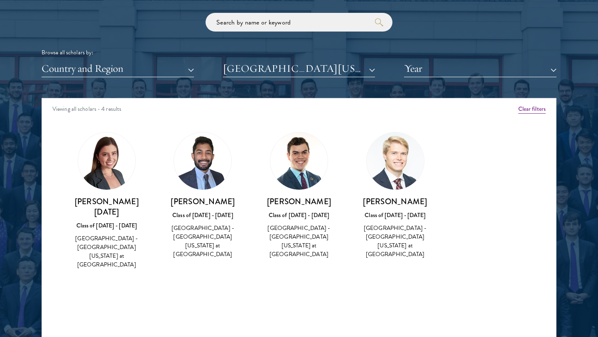
click at [311, 60] on div "Browse all scholars by: Country and Region All Countries and Regions Afghanista…" at bounding box center [299, 45] width 515 height 64
click at [311, 64] on button "University of Texas at Dallas" at bounding box center [299, 68] width 152 height 17
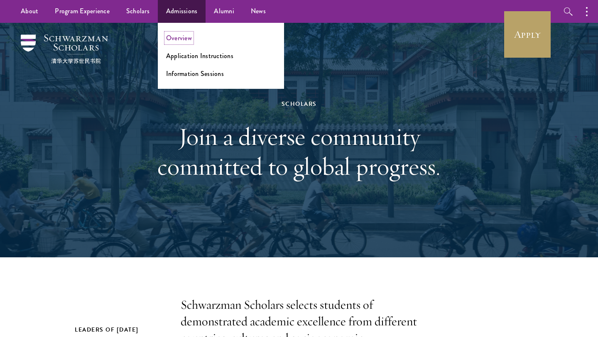
click at [175, 36] on link "Overview" at bounding box center [179, 38] width 26 height 10
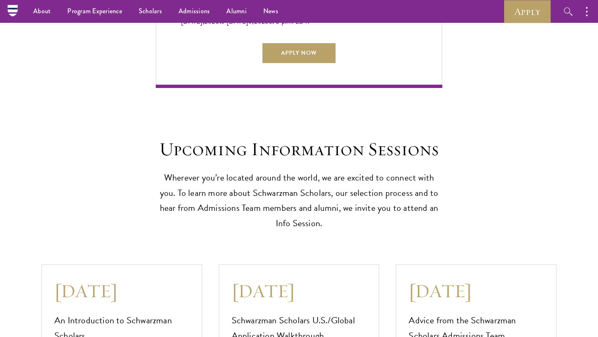
scroll to position [1959, 0]
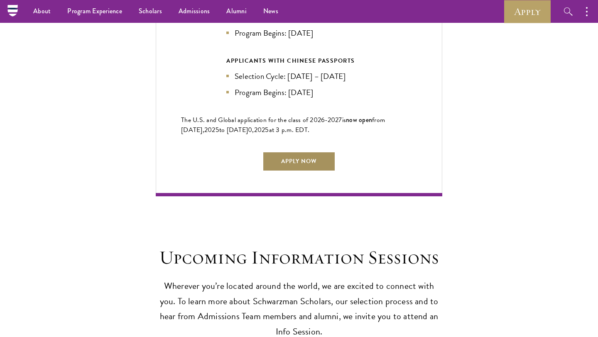
click at [291, 159] on link "Apply Now" at bounding box center [298, 162] width 73 height 20
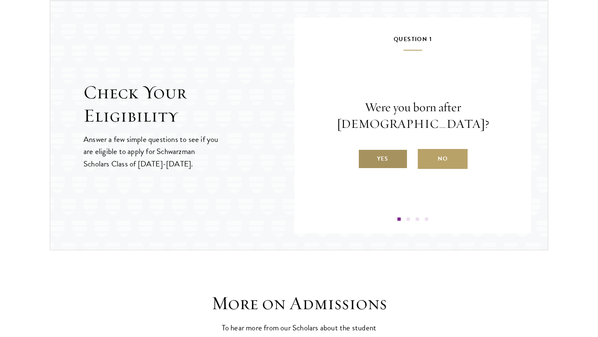
click at [382, 152] on label "Yes" at bounding box center [383, 159] width 50 height 20
click at [365, 152] on input "Yes" at bounding box center [361, 153] width 7 height 7
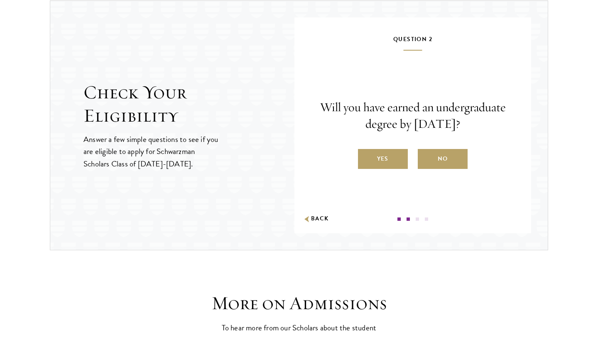
click at [378, 160] on label "Yes" at bounding box center [383, 159] width 50 height 20
click at [365, 157] on input "Yes" at bounding box center [361, 153] width 7 height 7
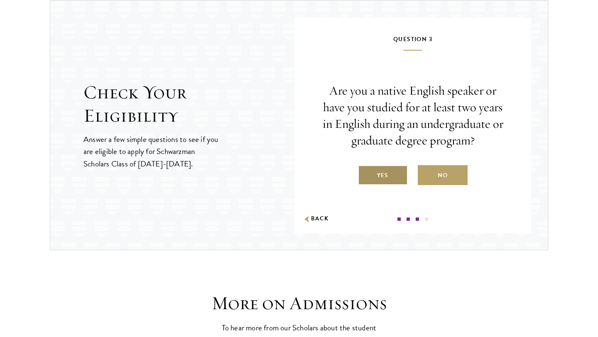
click at [378, 178] on label "Yes" at bounding box center [383, 175] width 50 height 20
click at [365, 174] on input "Yes" at bounding box center [361, 170] width 7 height 7
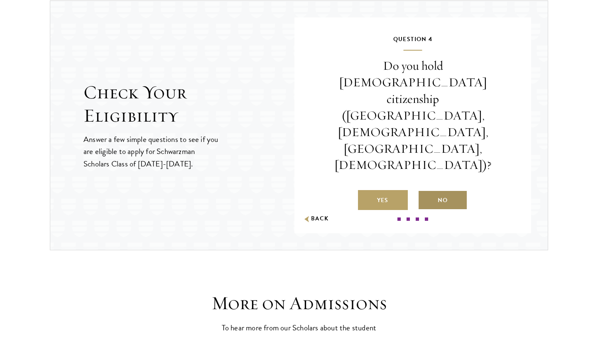
click at [445, 190] on label "No" at bounding box center [443, 200] width 50 height 20
click at [425, 191] on input "No" at bounding box center [421, 194] width 7 height 7
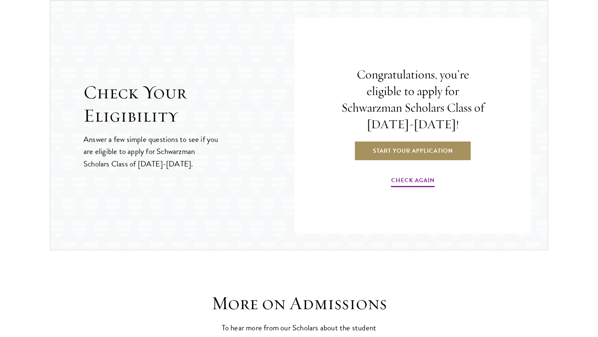
click at [421, 147] on link "Start Your Application" at bounding box center [413, 151] width 118 height 20
